Goal: Information Seeking & Learning: Learn about a topic

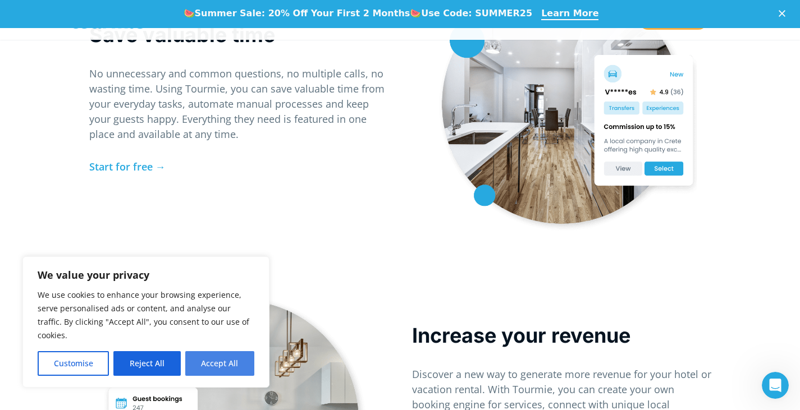
click at [222, 370] on button "Accept All" at bounding box center [219, 363] width 69 height 25
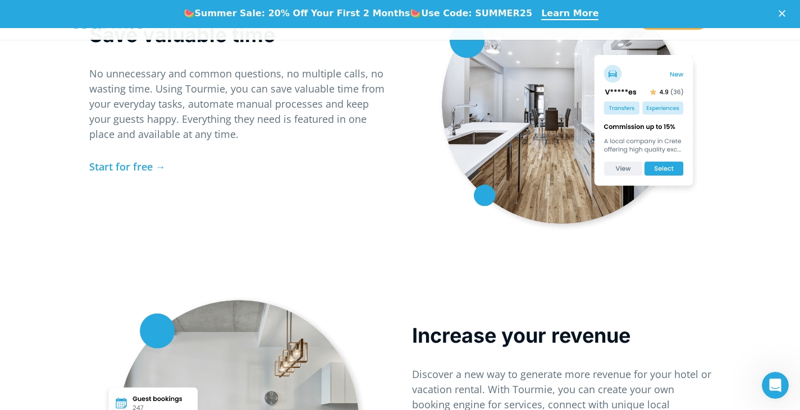
checkbox input "true"
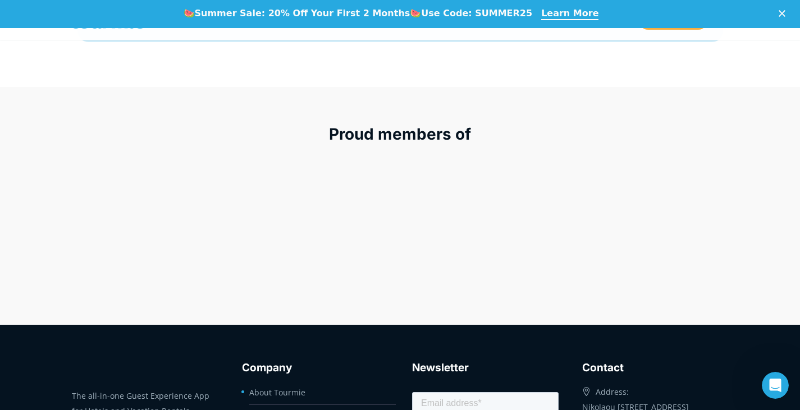
scroll to position [4818, 0]
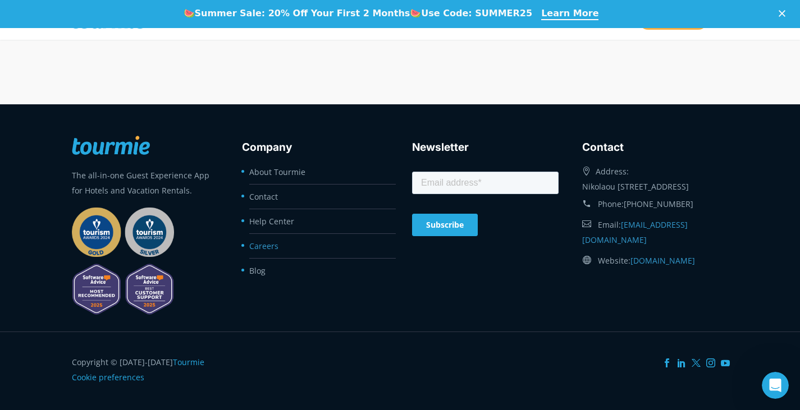
click at [263, 245] on link "Careers" at bounding box center [263, 246] width 29 height 11
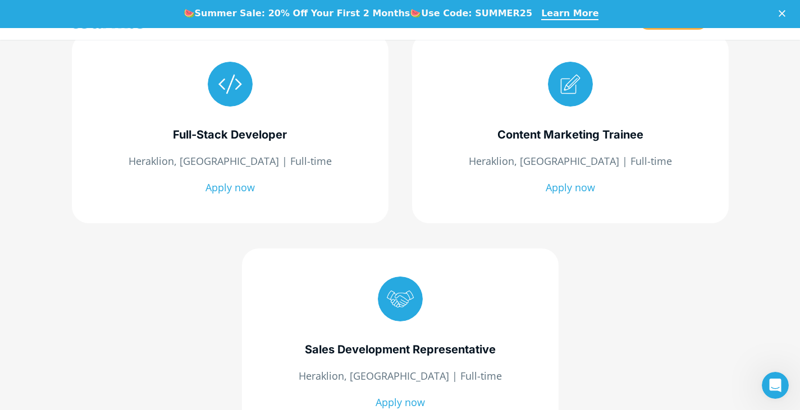
scroll to position [296, 0]
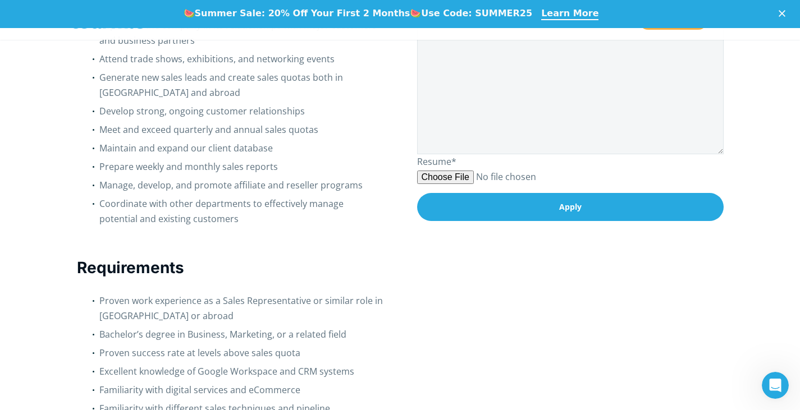
scroll to position [446, 0]
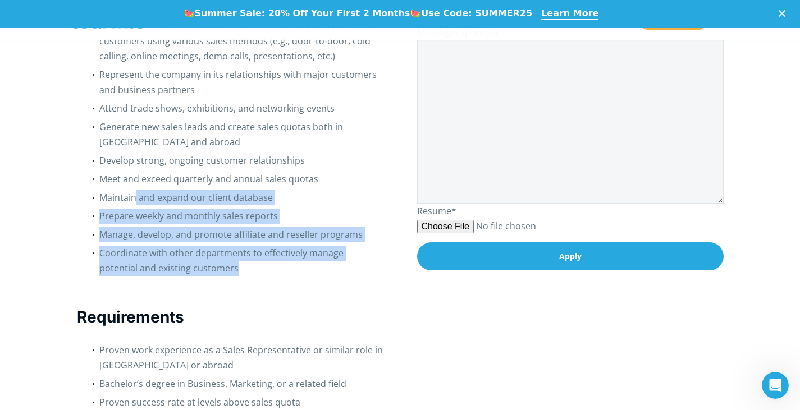
drag, startPoint x: 218, startPoint y: 274, endPoint x: 132, endPoint y: 203, distance: 111.2
click at [132, 203] on ul "Present, promote, and sell our services to existing and prospective customers u…" at bounding box center [230, 149] width 306 height 261
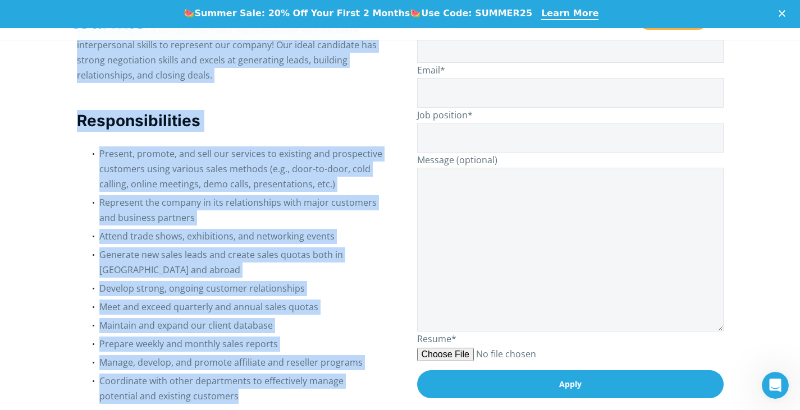
scroll to position [0, 4]
click at [113, 126] on h3 "Responsibilities" at bounding box center [230, 121] width 306 height 22
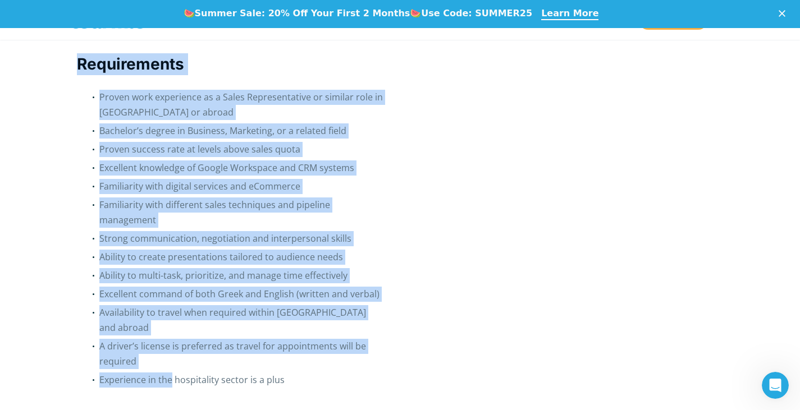
scroll to position [722, 0]
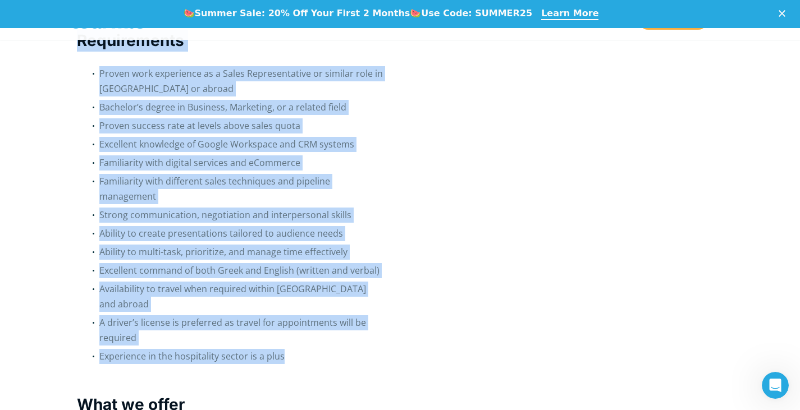
drag, startPoint x: 100, startPoint y: 151, endPoint x: 282, endPoint y: 336, distance: 259.6
click at [282, 336] on div "About the position   Full-time   Heraklion, Greece We’re looking for a comp…" at bounding box center [230, 196] width 306 height 1276
copy div "Present, promote, and sell our services to existing and prospective customers u…"
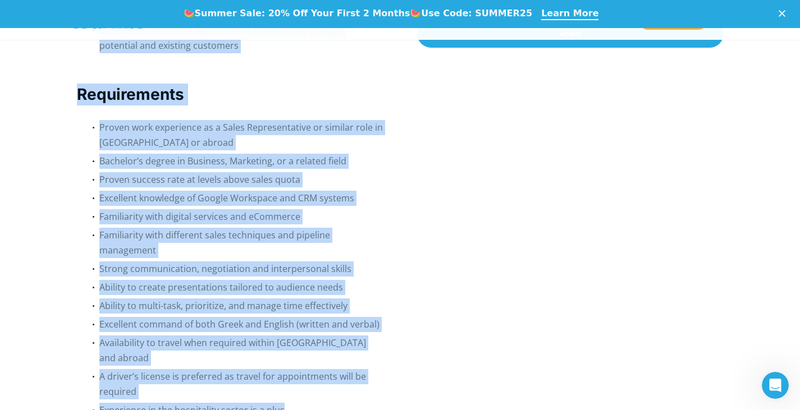
scroll to position [768, 0]
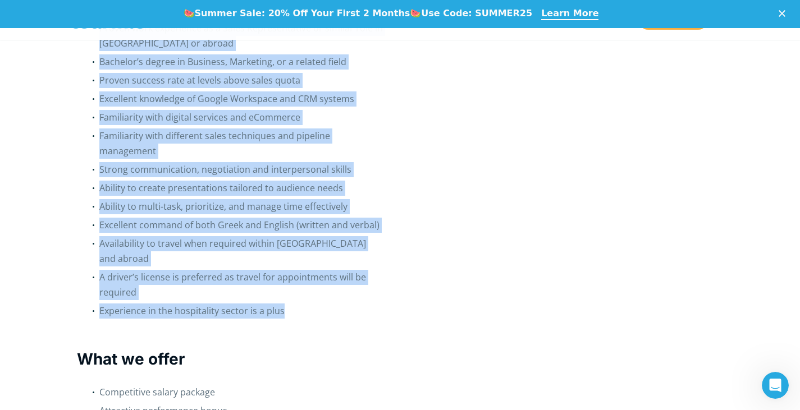
click at [283, 243] on li "Availability to travel when required within Greece and abroad" at bounding box center [241, 253] width 284 height 34
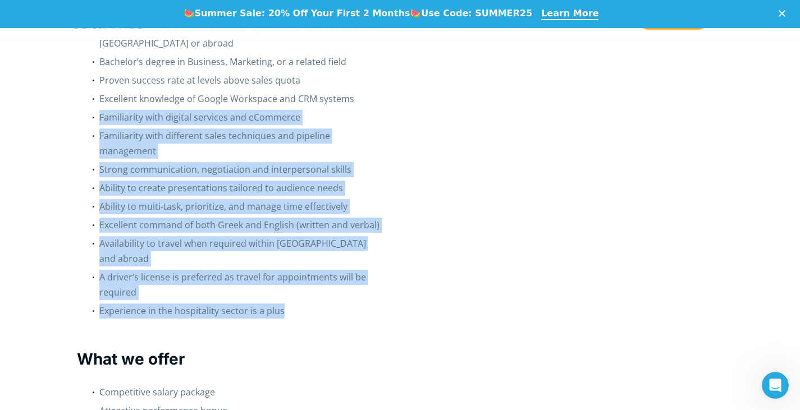
drag, startPoint x: 303, startPoint y: 291, endPoint x: 93, endPoint y: 117, distance: 272.3
click at [93, 117] on ul "Proven work experience as a Sales Representative or similar role in Greece or a…" at bounding box center [230, 171] width 306 height 301
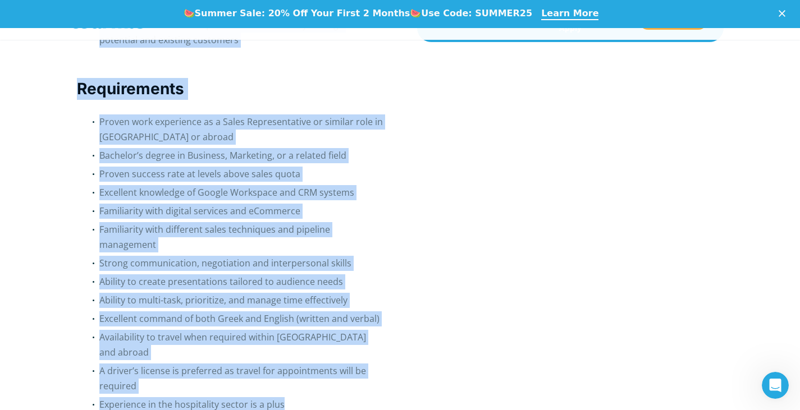
scroll to position [619, 0]
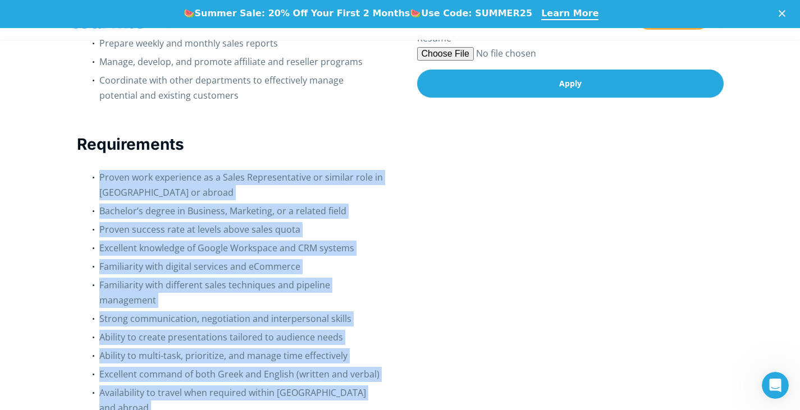
copy ul "Proven work experience as a Sales Representative or similar role in Greece or a…"
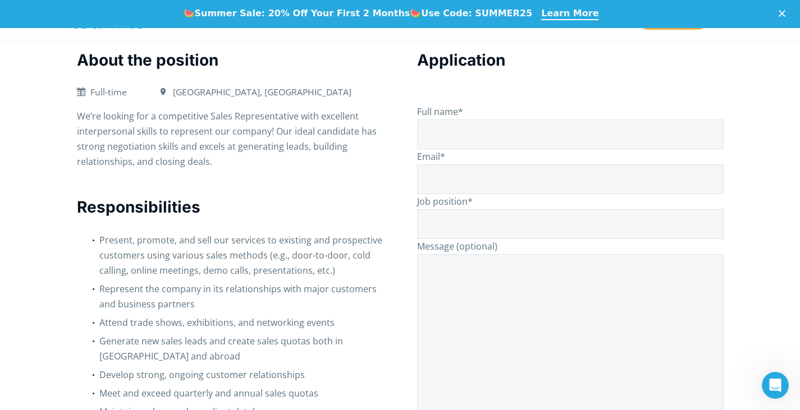
scroll to position [218, 0]
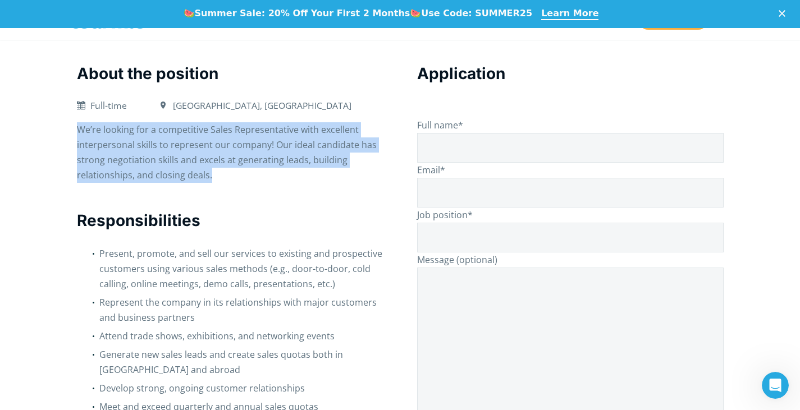
drag, startPoint x: 235, startPoint y: 177, endPoint x: 75, endPoint y: 135, distance: 165.6
copy p "We’re looking for a competitive Sales Representative with excellent interperson…"
